Goal: Task Accomplishment & Management: Use online tool/utility

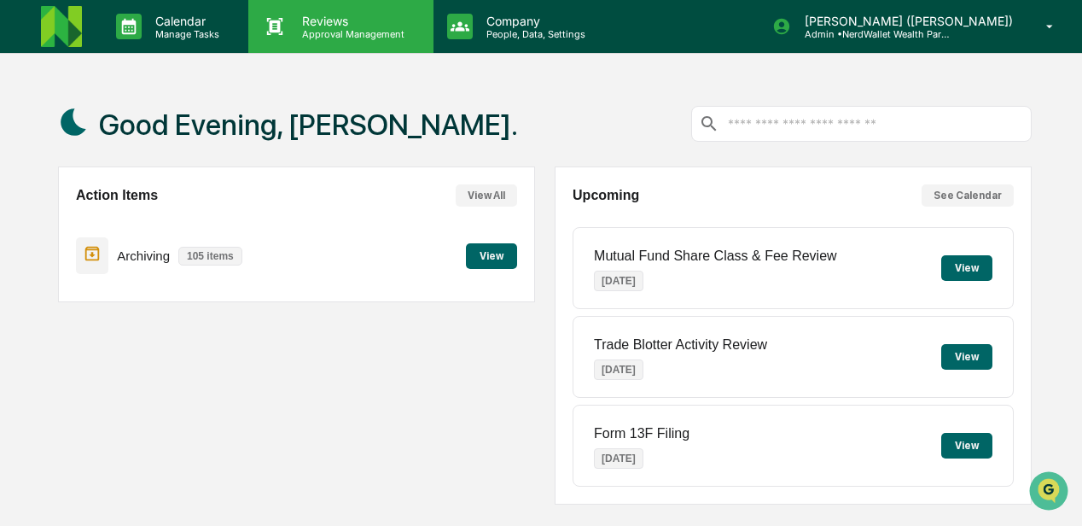
click at [329, 32] on p "Approval Management" at bounding box center [351, 34] width 125 height 12
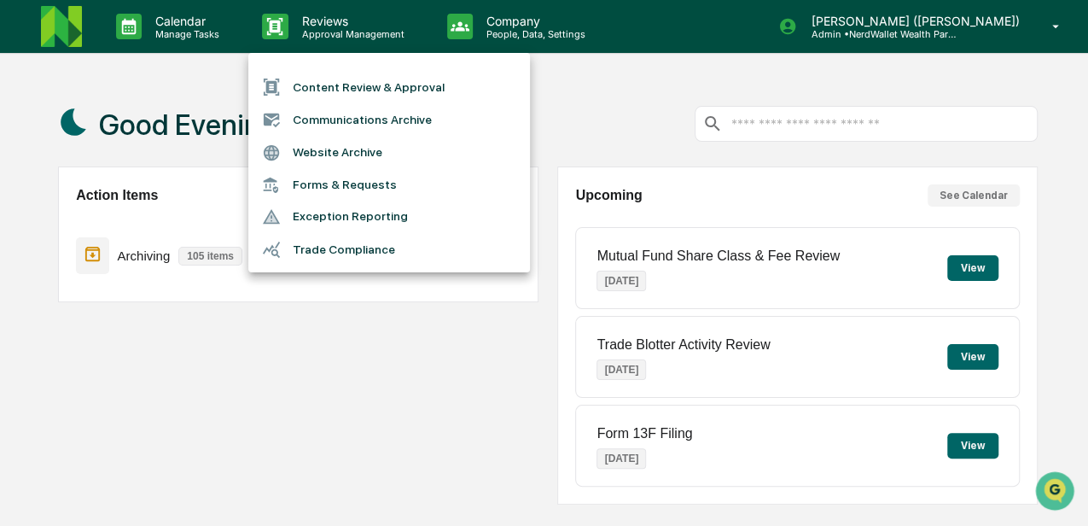
click at [336, 85] on li "Content Review & Approval" at bounding box center [389, 87] width 282 height 32
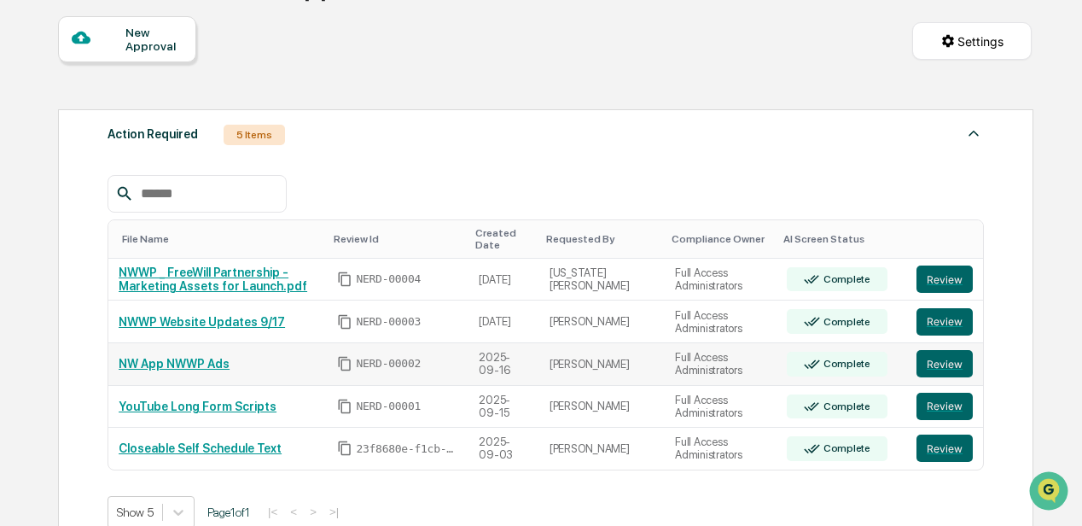
scroll to position [171, 0]
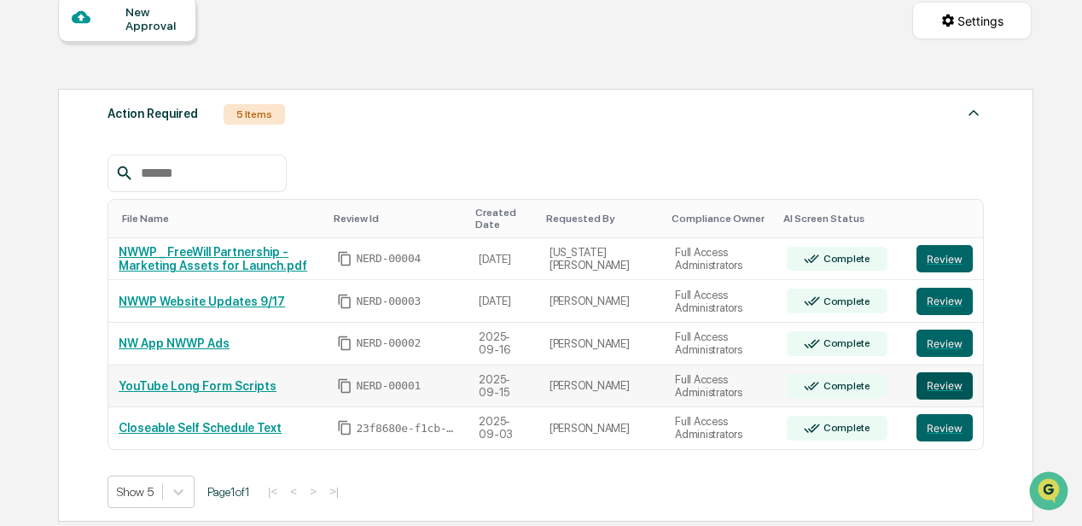
click at [930, 388] on button "Review" at bounding box center [945, 385] width 56 height 27
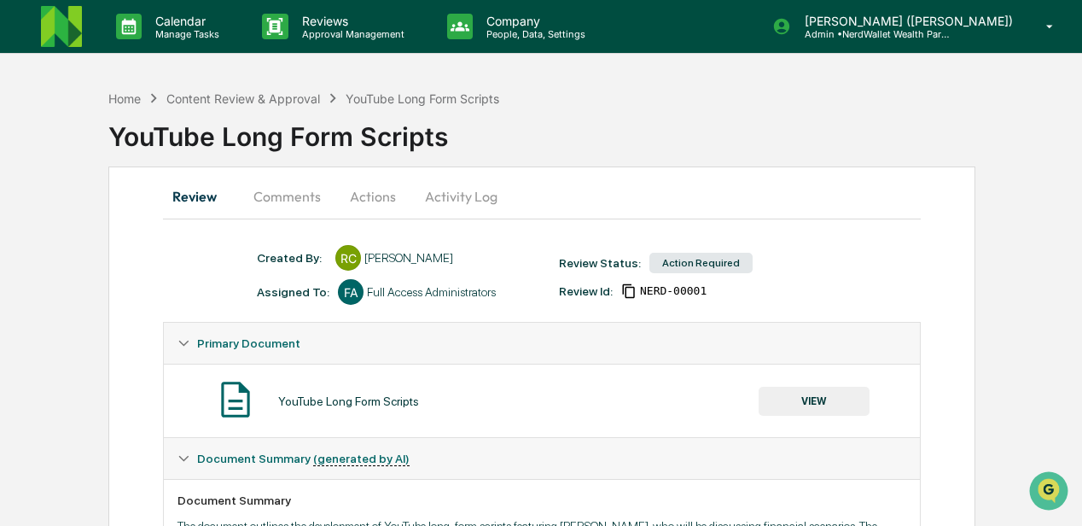
click at [307, 196] on button "Comments" at bounding box center [287, 196] width 95 height 41
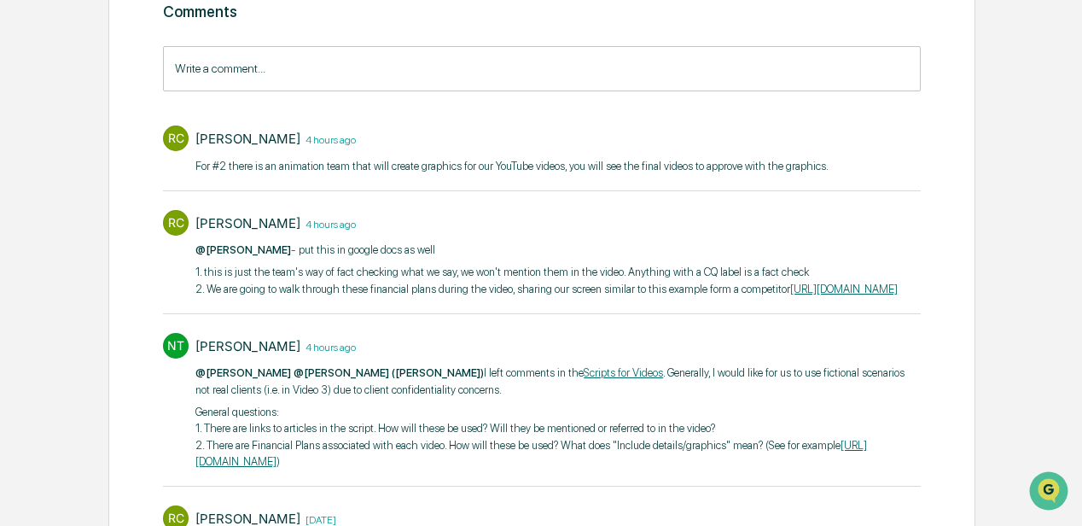
scroll to position [341, 0]
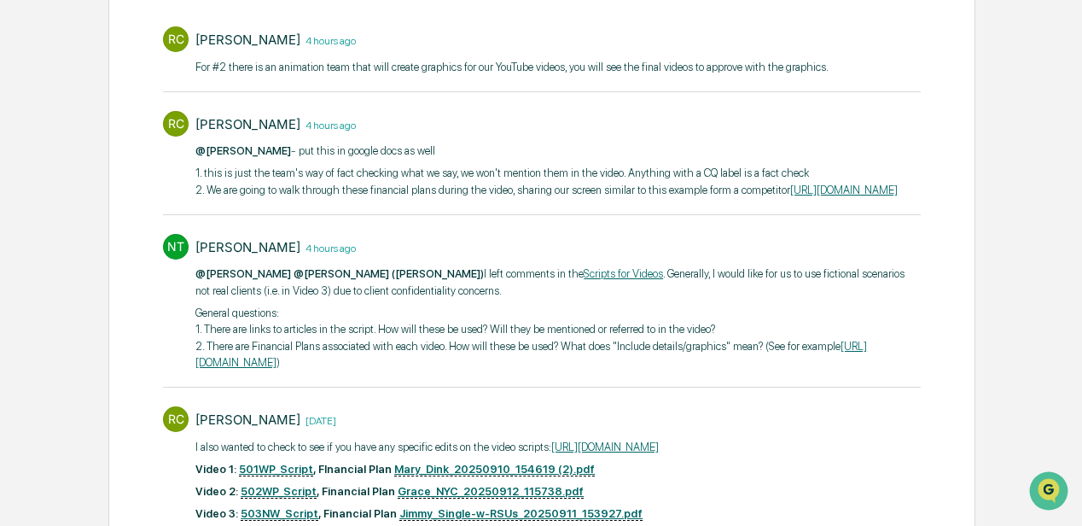
click at [551, 453] on link "https://docs.google.com/document/d/1Kh3M3Y5a_kH5h9tpjU_EJL3ki0beWlkFAAOUiCHa3LE…" at bounding box center [605, 446] width 108 height 13
click at [249, 476] on u "501WP_Script" at bounding box center [276, 470] width 74 height 14
